Goal: Task Accomplishment & Management: Use online tool/utility

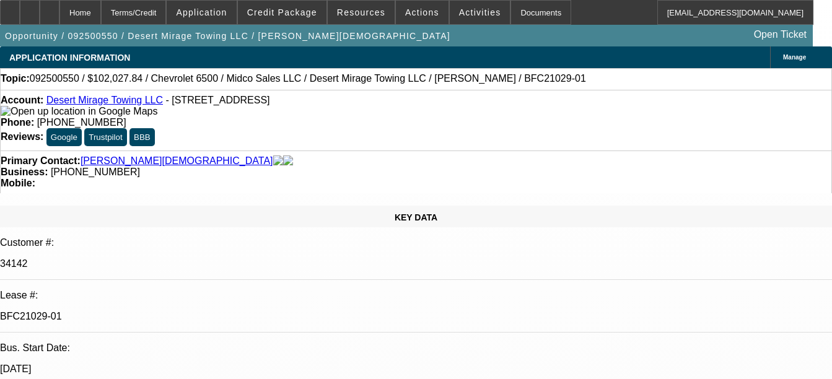
select select "0"
select select "3"
select select "0.1"
select select "4"
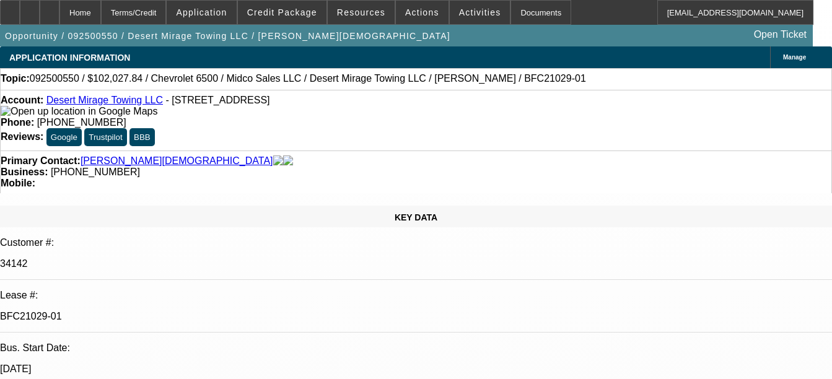
select select "0"
select select "3"
select select "0.1"
select select "4"
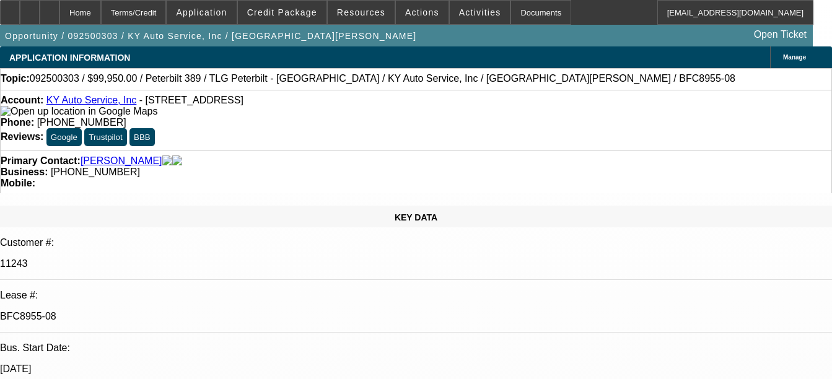
select select "0"
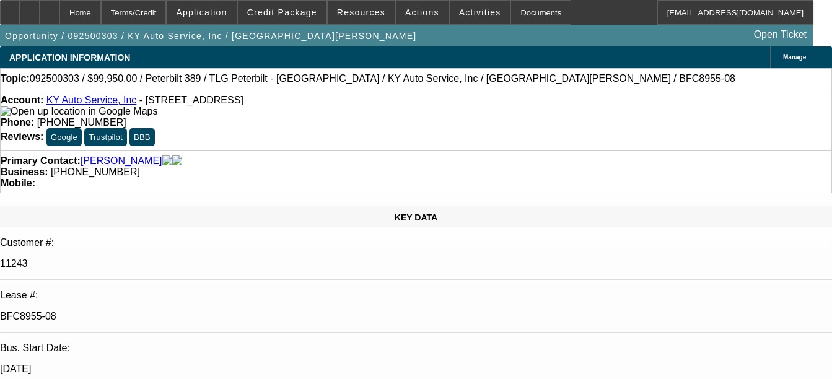
select select "0"
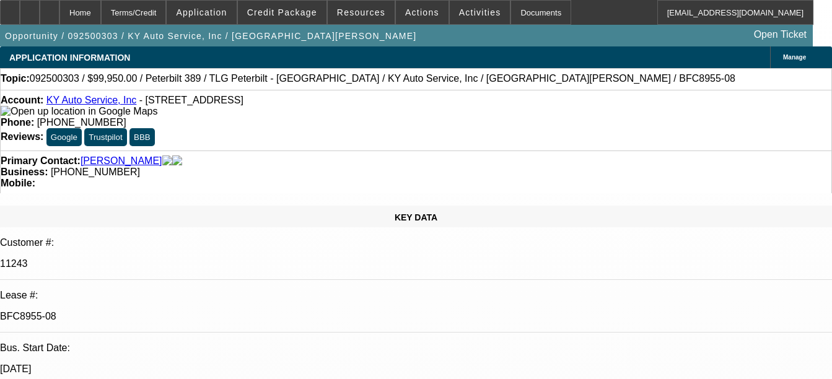
select select "0"
select select "1"
select select "6"
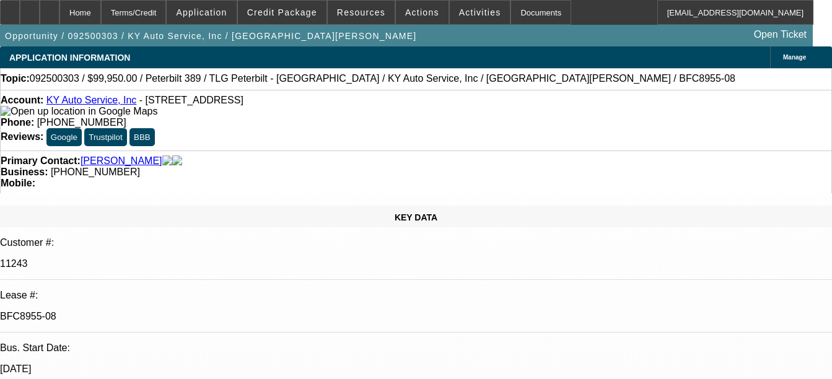
select select "1"
select select "2"
select select "6"
select select "1"
select select "2"
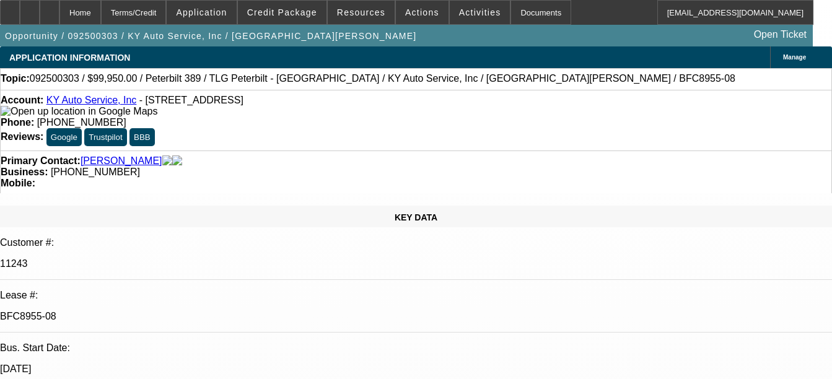
select select "6"
select select "1"
select select "2"
select select "6"
click at [518, 13] on div "Documents" at bounding box center [541, 12] width 61 height 25
